Goal: Task Accomplishment & Management: Manage account settings

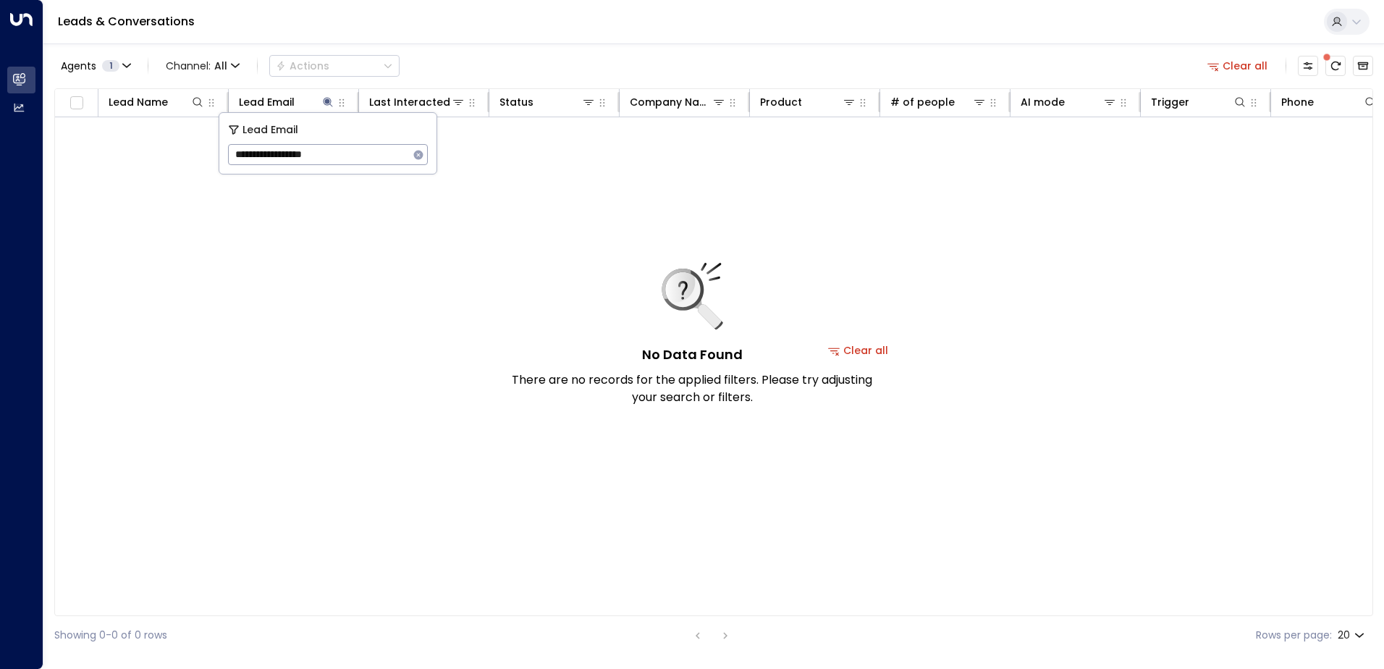
drag, startPoint x: 425, startPoint y: 157, endPoint x: 405, endPoint y: 154, distance: 19.8
click at [414, 154] on button "button" at bounding box center [418, 154] width 19 height 19
click at [339, 155] on input "text" at bounding box center [328, 154] width 200 height 27
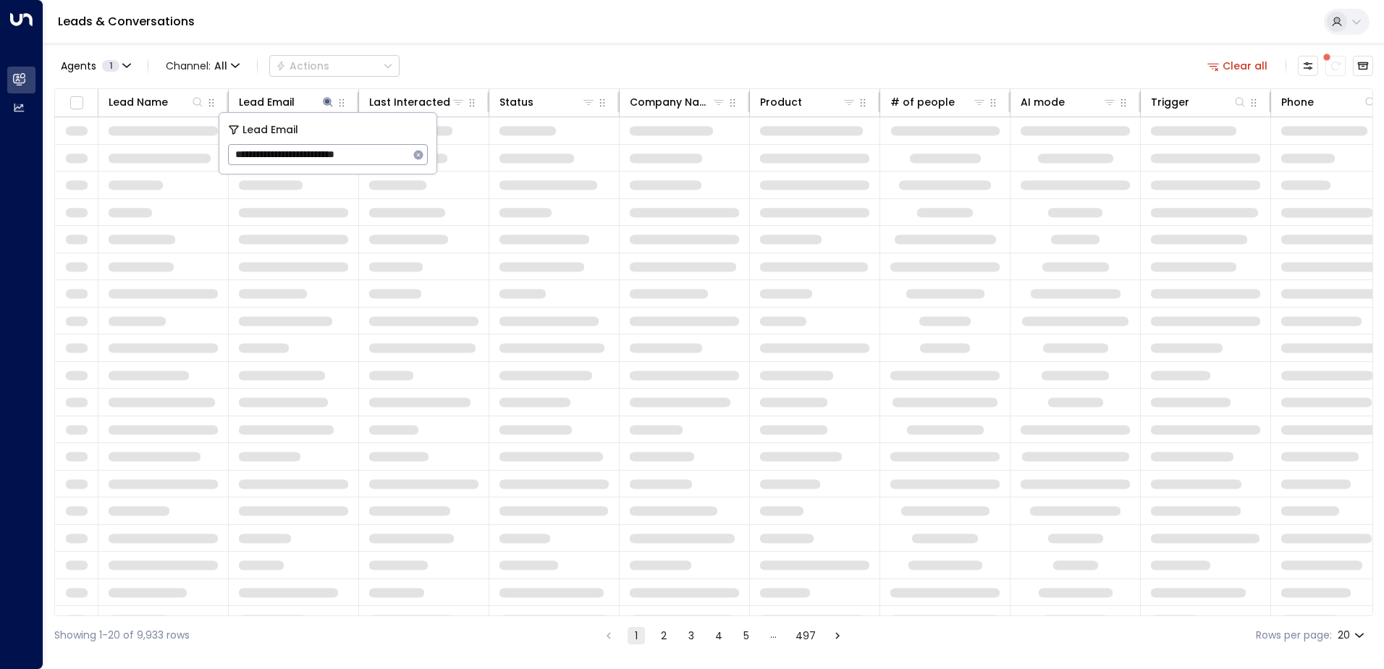
type input "**********"
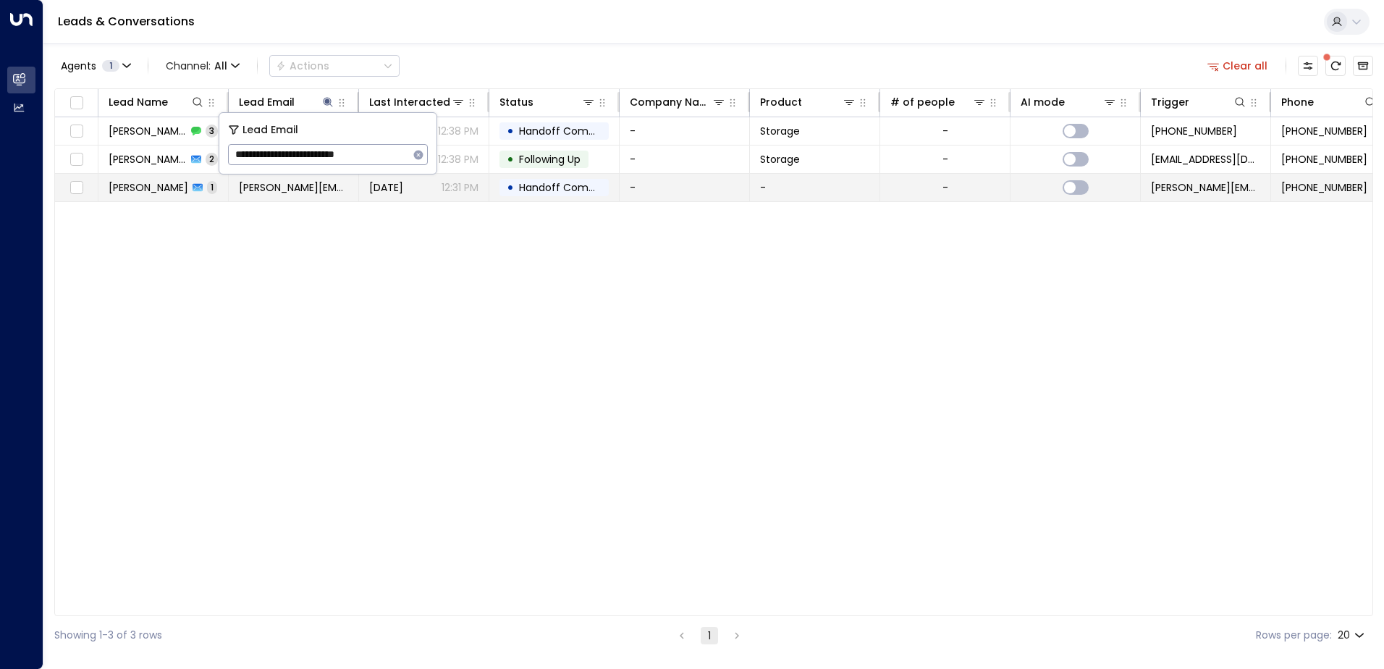
click at [660, 190] on td "-" at bounding box center [685, 188] width 130 height 28
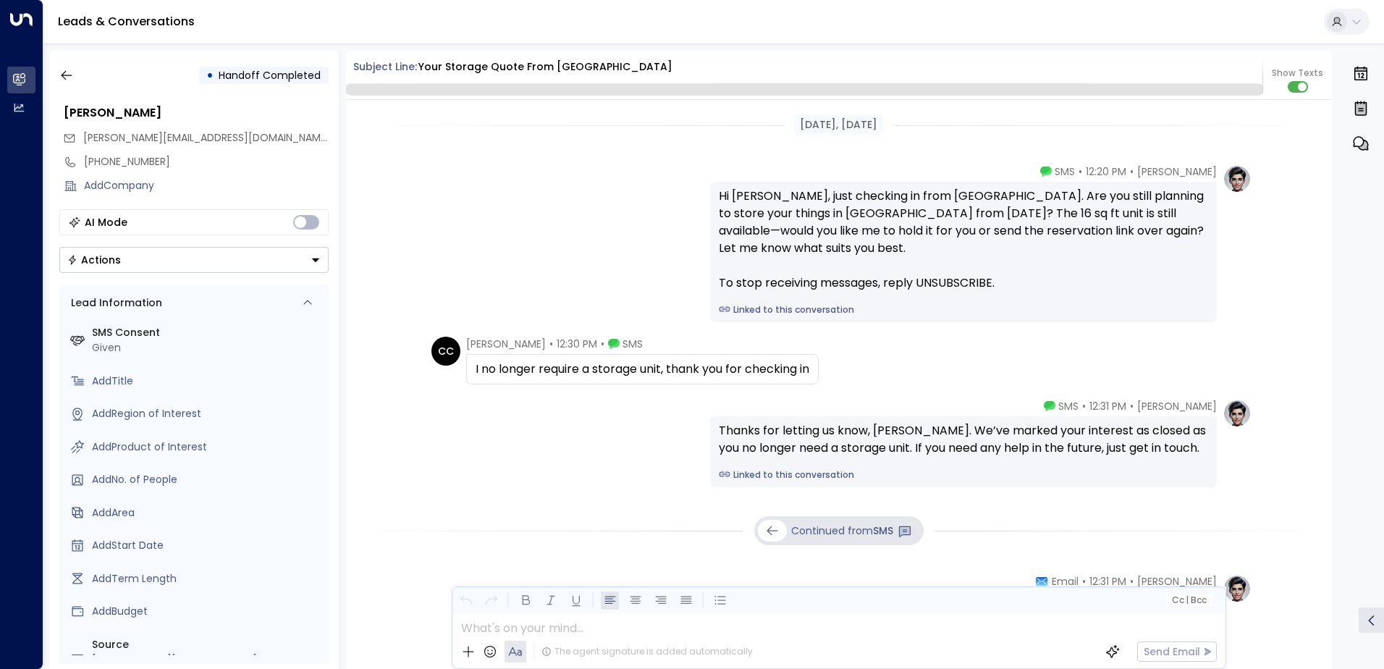
scroll to position [270, 0]
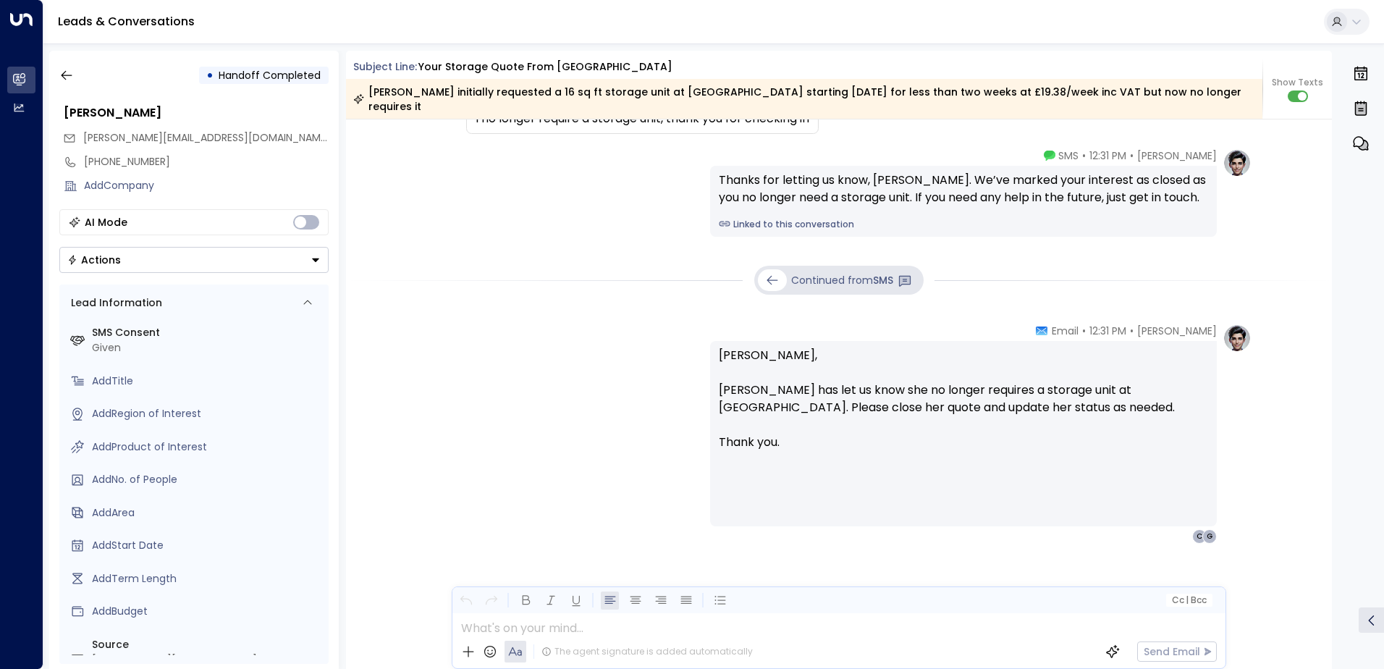
click at [774, 273] on icon at bounding box center [772, 280] width 14 height 14
click at [58, 75] on button "button" at bounding box center [67, 75] width 26 height 26
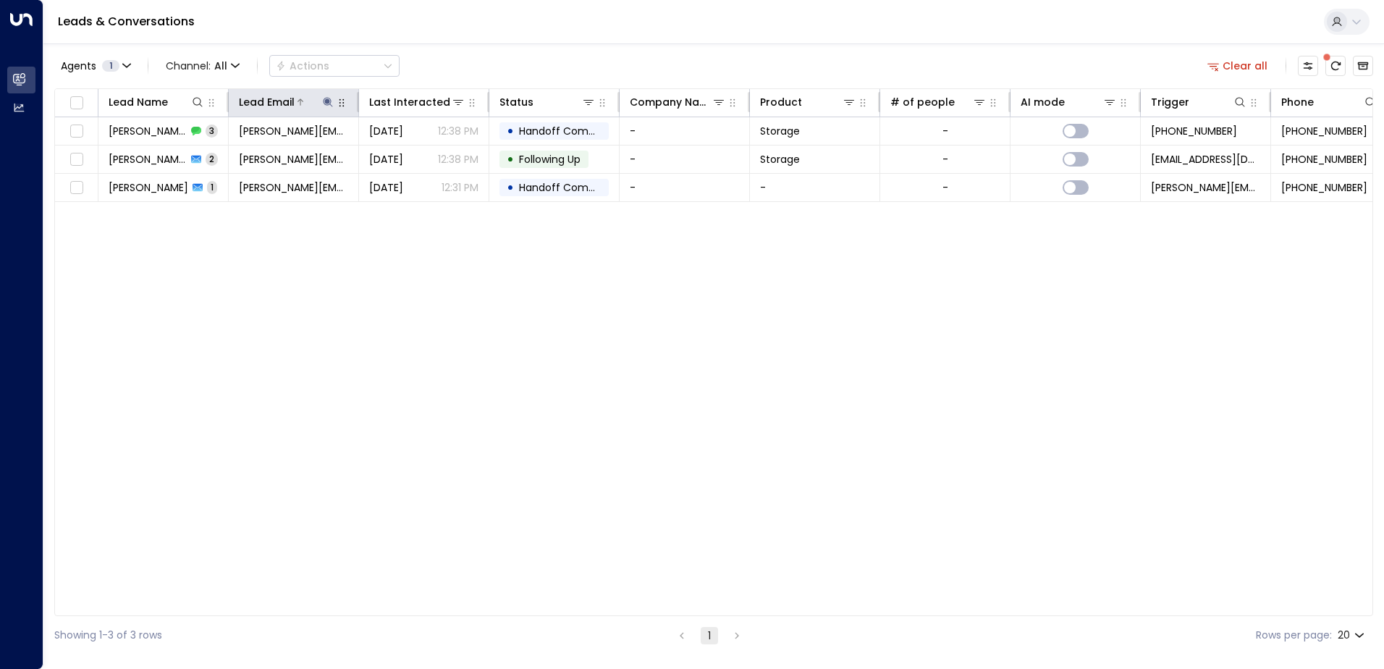
click at [330, 102] on icon at bounding box center [328, 102] width 12 height 12
drag, startPoint x: 419, startPoint y: 153, endPoint x: 384, endPoint y: 160, distance: 36.2
click at [412, 155] on button "button" at bounding box center [418, 154] width 19 height 19
click at [280, 159] on input "text" at bounding box center [328, 154] width 200 height 27
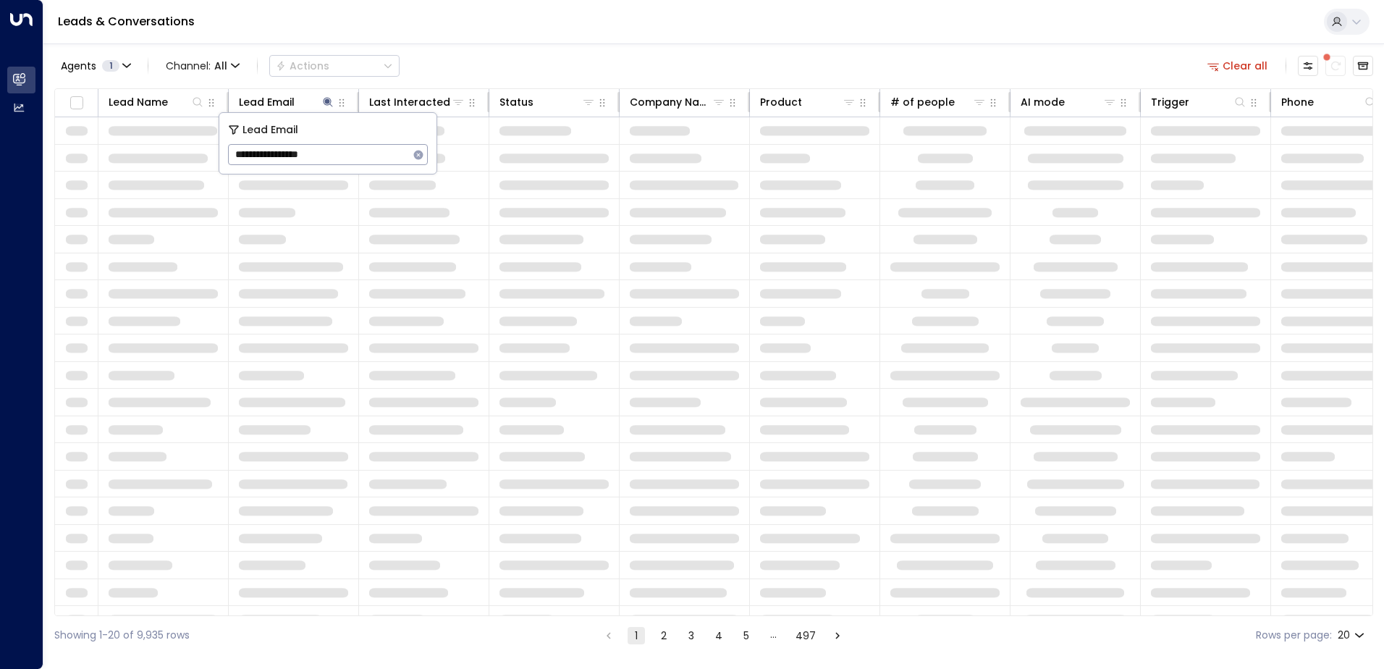
type input "**********"
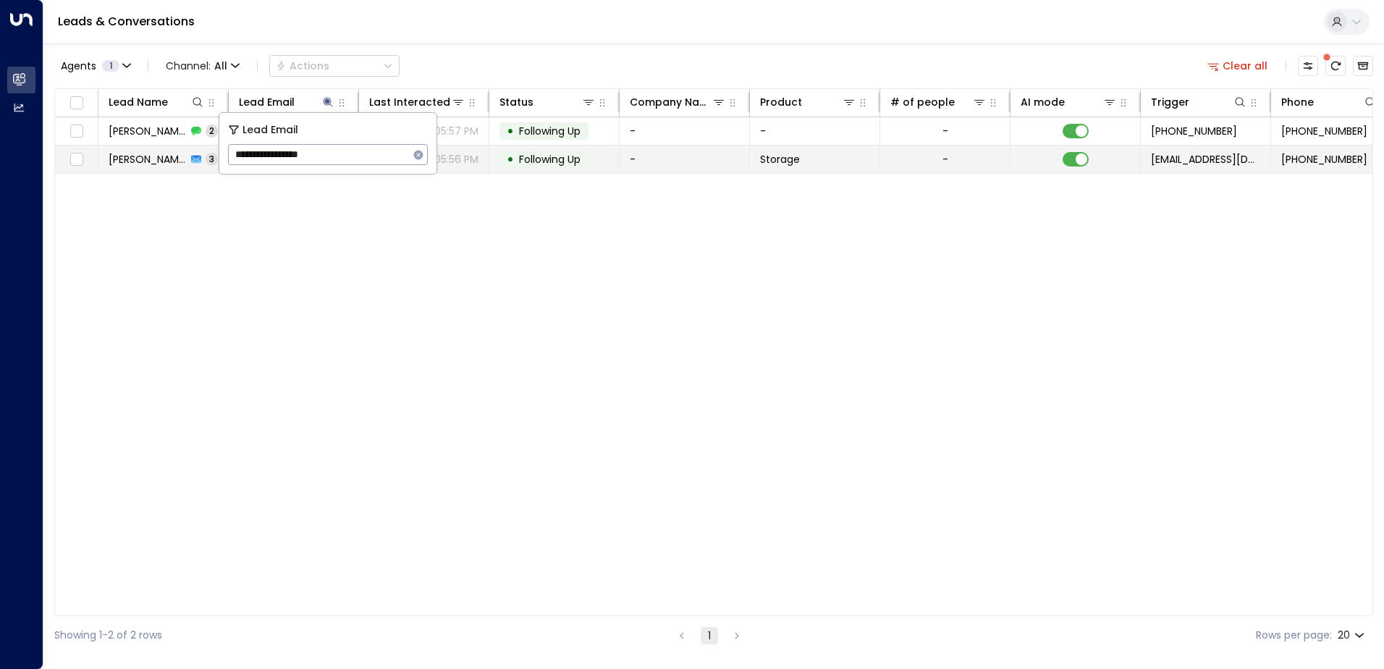
click at [634, 158] on td "-" at bounding box center [685, 159] width 130 height 28
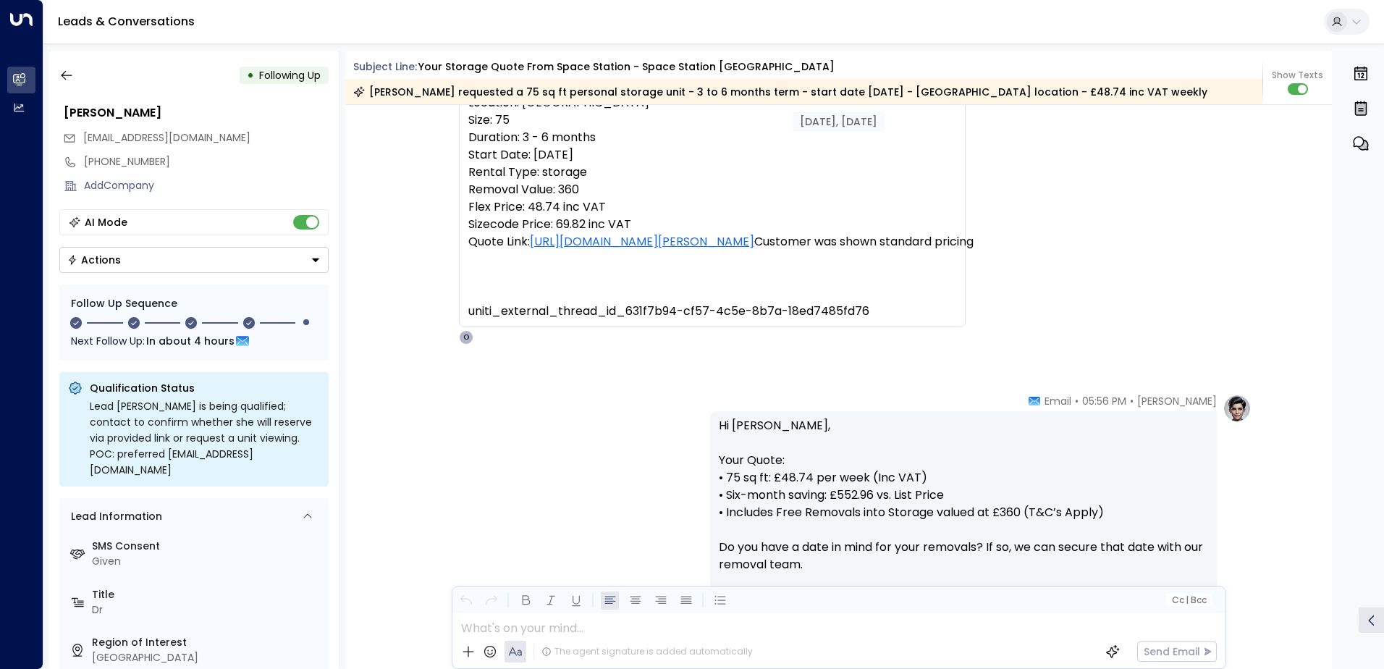
scroll to position [128, 0]
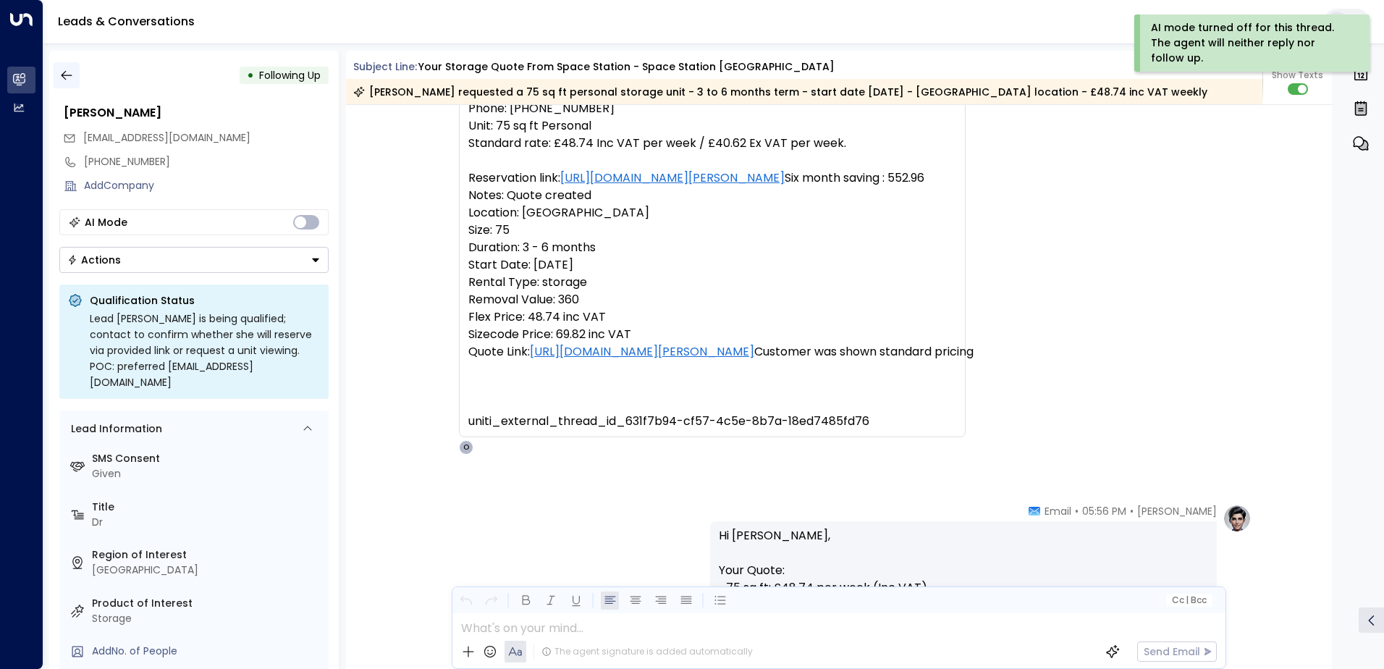
click at [64, 76] on icon "button" at bounding box center [66, 75] width 14 height 14
